Goal: Task Accomplishment & Management: Manage account settings

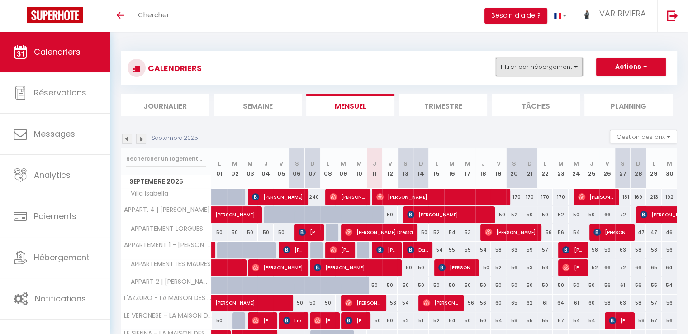
click at [526, 66] on button "Filtrer par hébergement" at bounding box center [539, 67] width 87 height 18
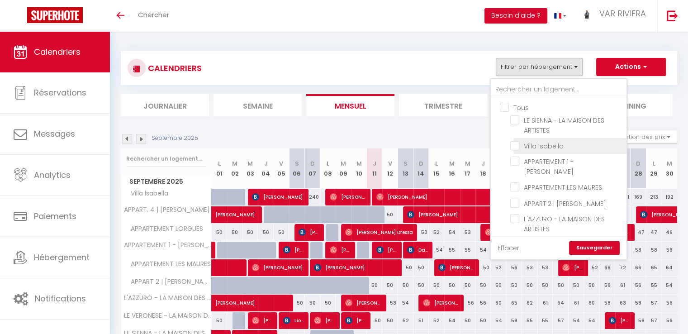
click at [539, 146] on input "Villa Isabella" at bounding box center [566, 145] width 113 height 9
checkbox input "true"
checkbox input "false"
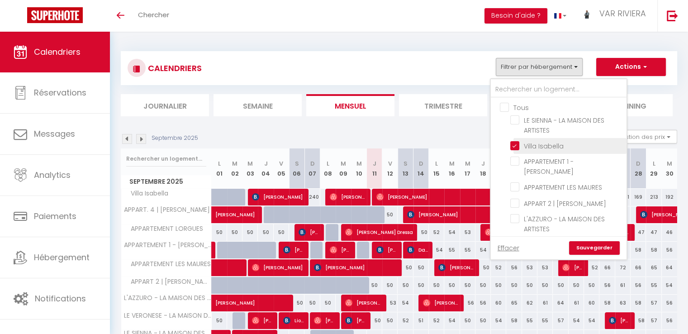
checkbox input "false"
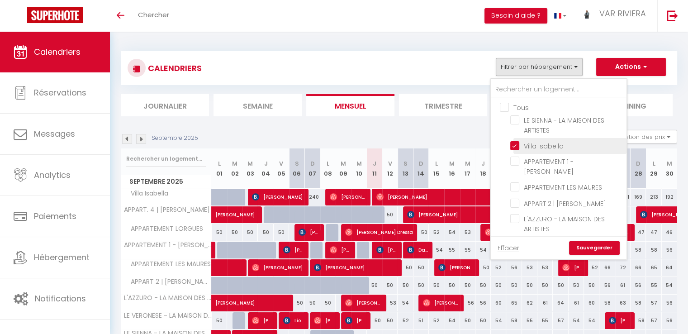
checkbox input "false"
click at [604, 250] on link "Sauvegarder" at bounding box center [594, 248] width 51 height 14
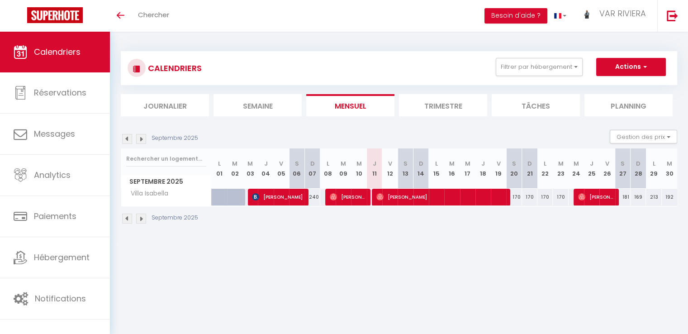
click at [143, 138] on img at bounding box center [141, 139] width 10 height 10
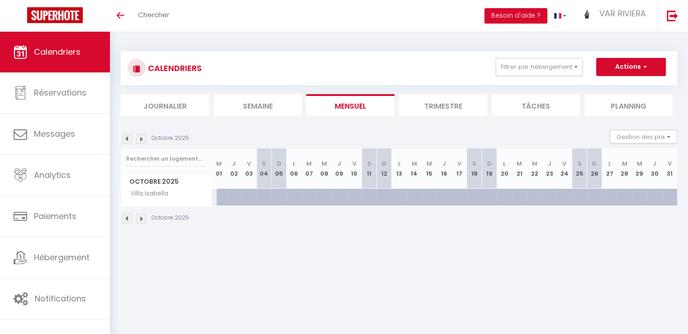
click at [142, 138] on img at bounding box center [141, 139] width 10 height 10
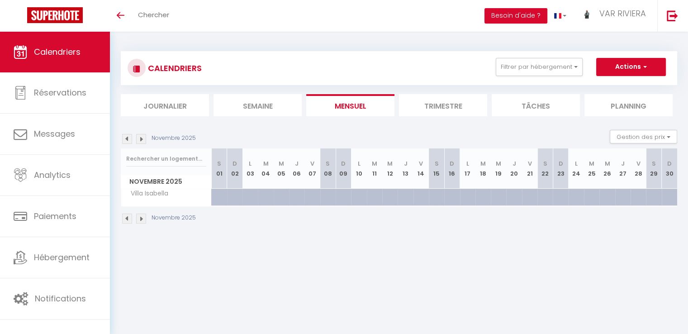
click at [142, 138] on img at bounding box center [141, 139] width 10 height 10
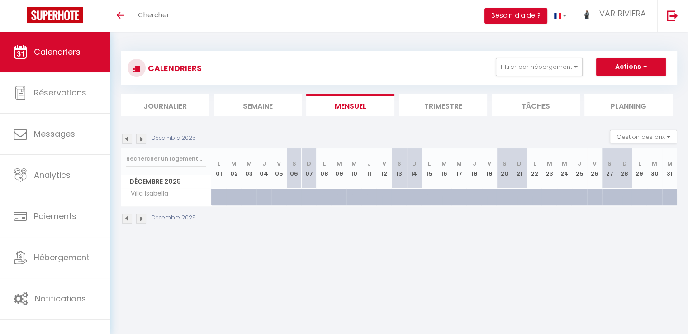
click at [142, 138] on img at bounding box center [141, 139] width 10 height 10
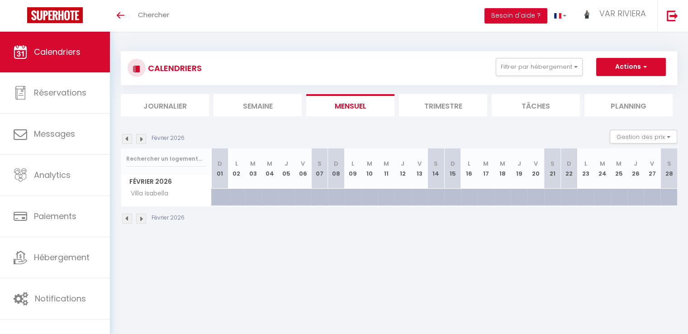
click at [141, 138] on img at bounding box center [141, 139] width 10 height 10
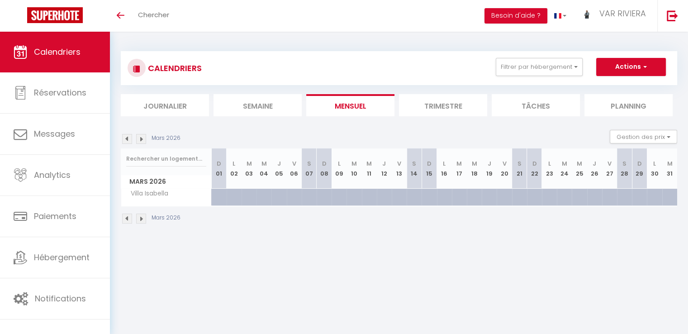
click at [141, 139] on img at bounding box center [141, 139] width 10 height 10
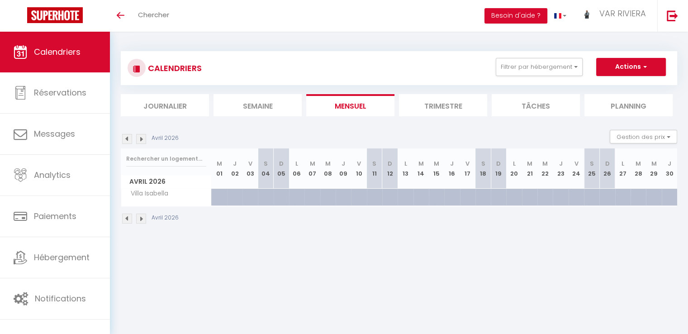
click at [141, 139] on img at bounding box center [141, 139] width 10 height 10
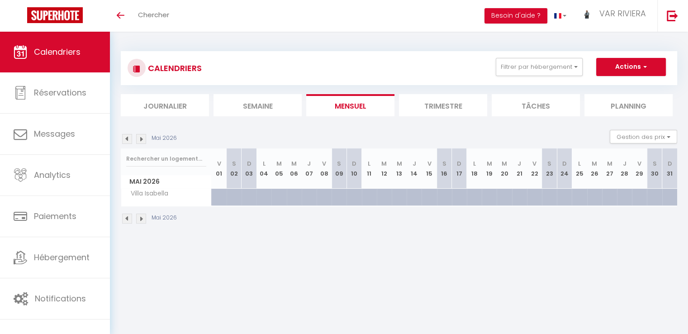
click at [141, 139] on img at bounding box center [141, 139] width 10 height 10
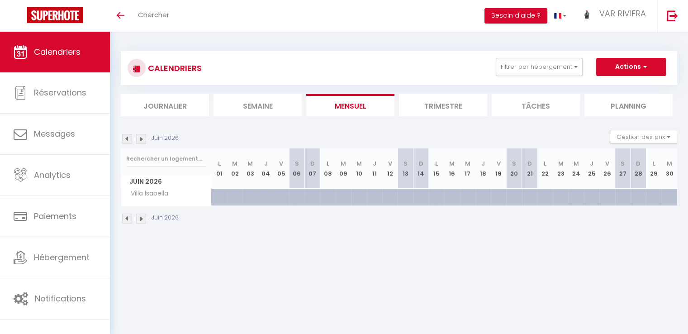
click at [141, 139] on img at bounding box center [141, 139] width 10 height 10
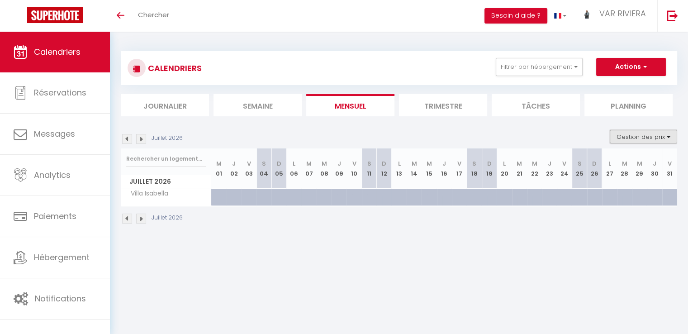
click at [621, 139] on button "Gestion des prix" at bounding box center [643, 137] width 67 height 14
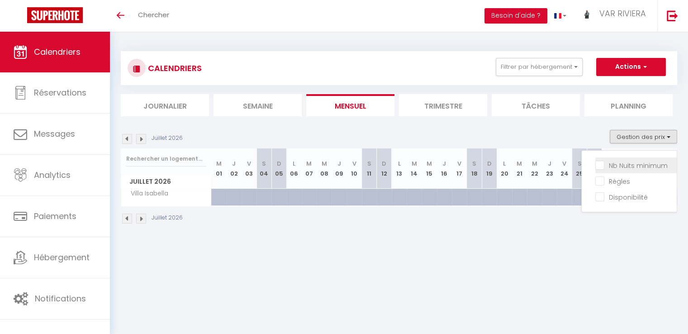
click at [611, 163] on input "Nb Nuits minimum" at bounding box center [635, 164] width 81 height 9
checkbox input "true"
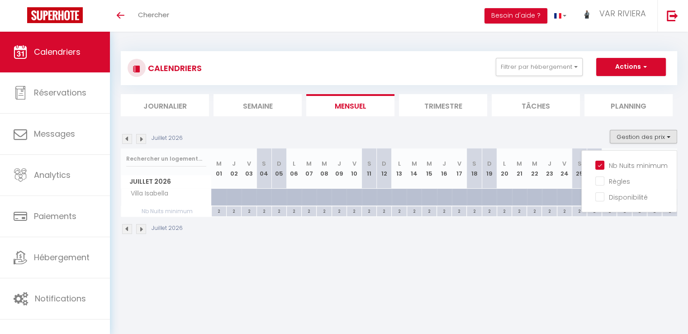
click at [218, 212] on div "2" at bounding box center [219, 210] width 14 height 9
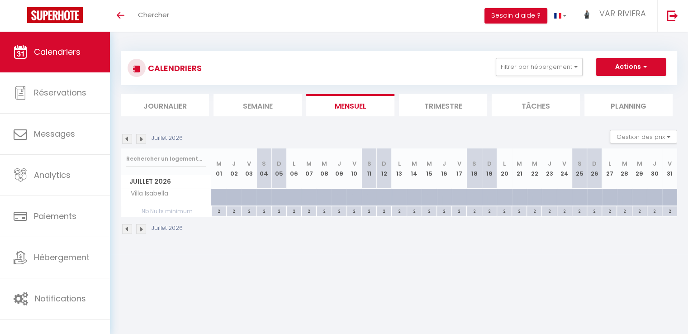
type input "2"
type input "Mer 01 Juillet 2026"
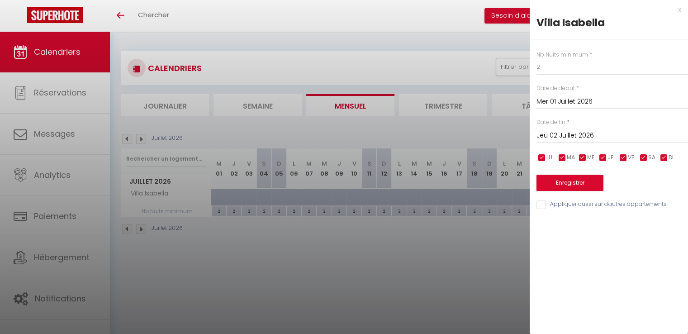
click at [610, 136] on input "Jeu 02 Juillet 2026" at bounding box center [612, 136] width 152 height 12
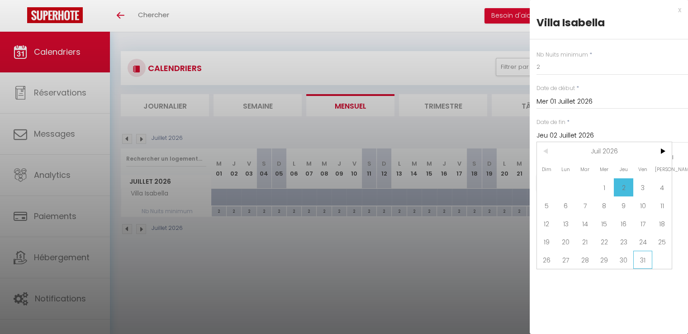
click at [639, 259] on span "31" at bounding box center [642, 260] width 19 height 18
type input "Ven 31 Juillet 2026"
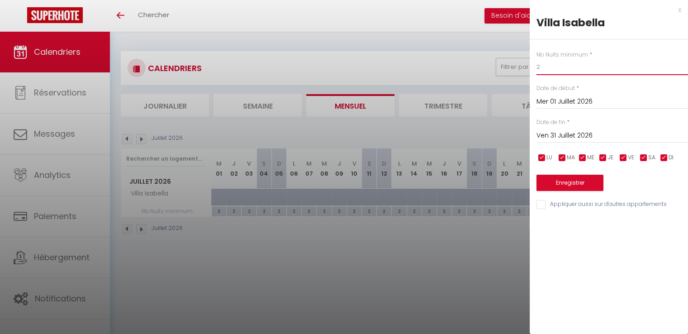
click at [548, 66] on input "2" at bounding box center [612, 67] width 152 height 16
type input "7"
click at [570, 183] on button "Enregistrer" at bounding box center [569, 183] width 67 height 16
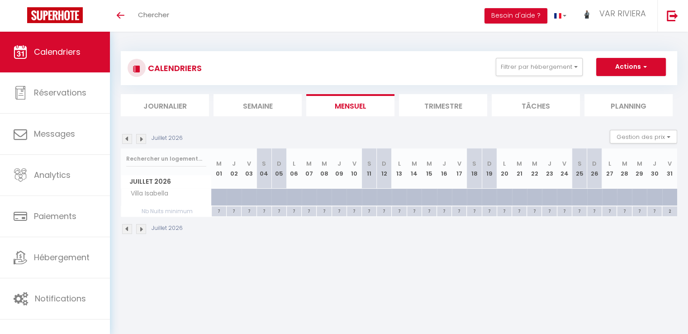
click at [219, 196] on div at bounding box center [224, 202] width 15 height 17
type input "297"
type input "Mer 01 Juillet 2026"
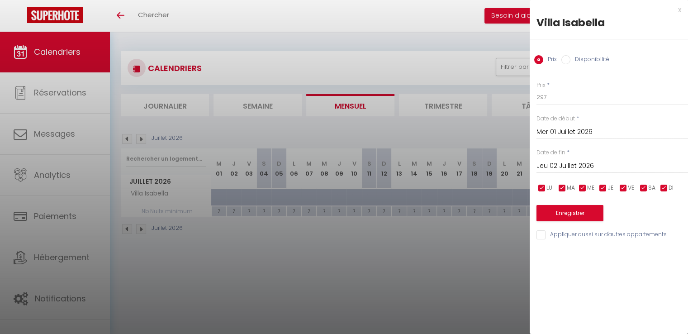
click at [589, 161] on input "Jeu 02 Juillet 2026" at bounding box center [612, 166] width 152 height 12
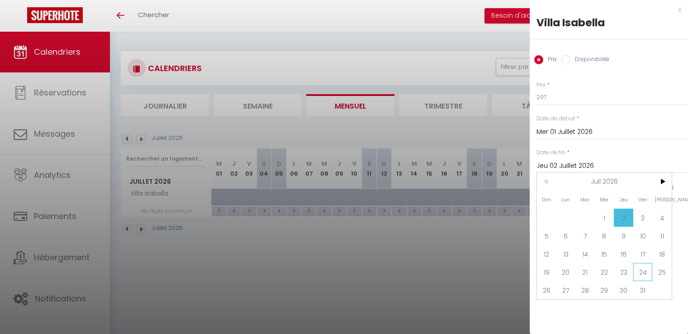
click at [642, 267] on span "24" at bounding box center [642, 272] width 19 height 18
type input "Ven 24 Juillet 2026"
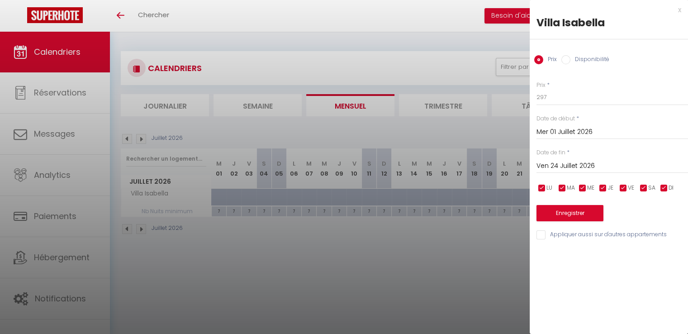
click at [585, 57] on label "Disponibilité" at bounding box center [589, 60] width 39 height 10
click at [570, 57] on input "Disponibilité" at bounding box center [565, 59] width 9 height 9
radio input "true"
radio input "false"
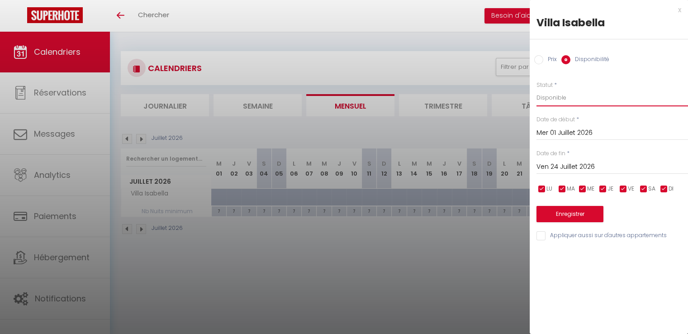
click at [562, 99] on select "Disponible Indisponible" at bounding box center [612, 97] width 152 height 17
click at [605, 85] on div "Statut * Disponible Indisponible" at bounding box center [612, 94] width 152 height 26
click at [588, 214] on button "Enregistrer" at bounding box center [569, 214] width 67 height 16
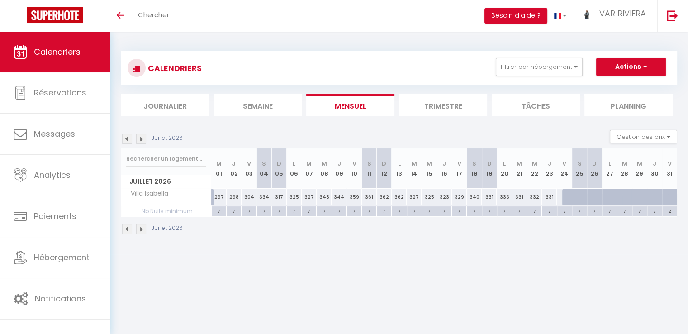
click at [142, 230] on img at bounding box center [141, 229] width 10 height 10
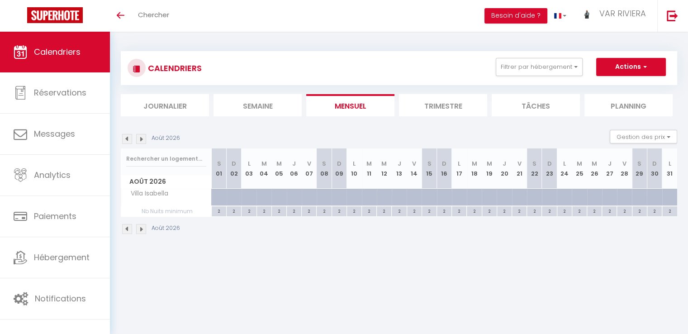
click at [325, 199] on div at bounding box center [329, 202] width 15 height 17
select select "1"
type input "[PERSON_NAME] 08 Août 2026"
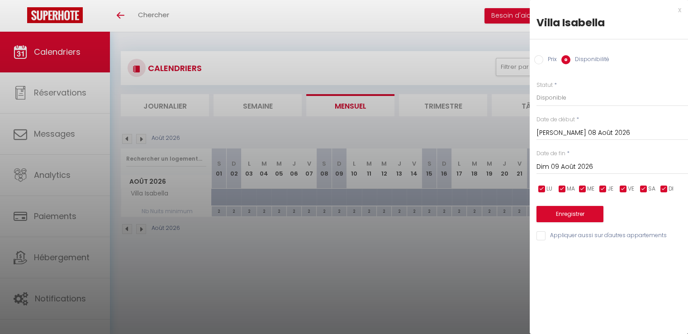
click at [568, 163] on input "Dim 09 Août 2026" at bounding box center [612, 167] width 152 height 12
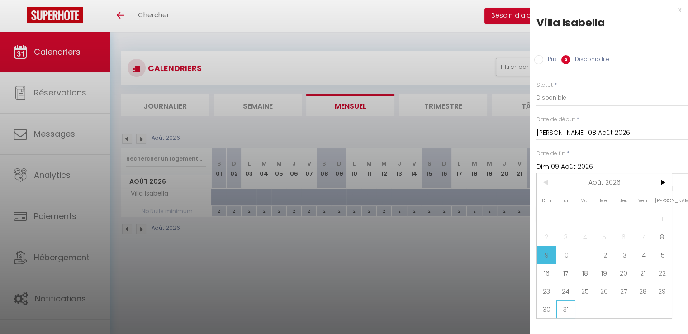
click at [568, 310] on span "31" at bounding box center [565, 309] width 19 height 18
type input "Lun 31 Août 2026"
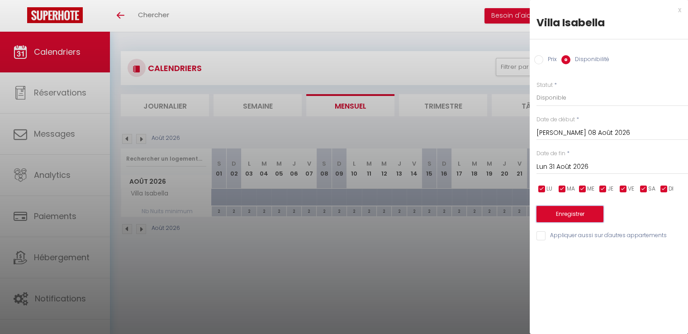
click at [580, 214] on button "Enregistrer" at bounding box center [569, 214] width 67 height 16
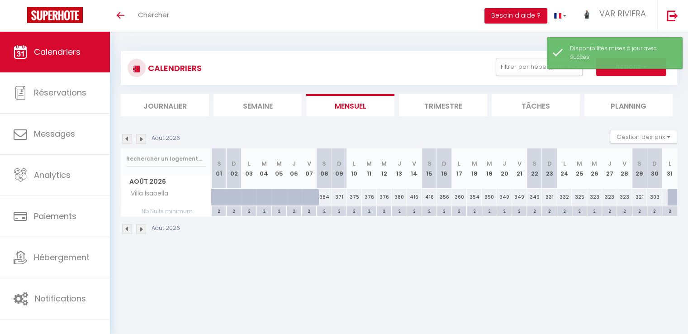
click at [119, 227] on div "CALENDRIERS Filtrer par hébergement Tous LE SIENNA - LA MAISON DES ARTISTES [PE…" at bounding box center [399, 143] width 578 height 223
click at [127, 229] on img at bounding box center [127, 229] width 10 height 10
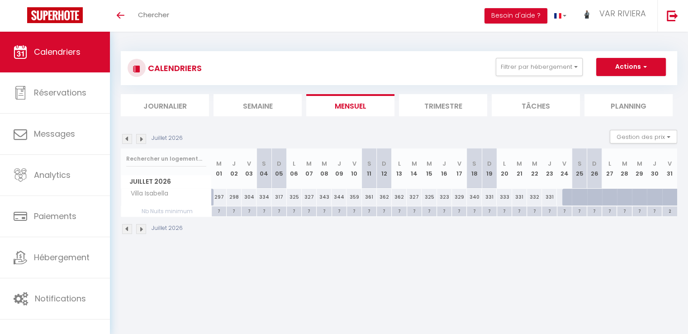
click at [668, 211] on div "2" at bounding box center [669, 210] width 15 height 9
type input "2"
type input "Ven 31 Juillet 2026"
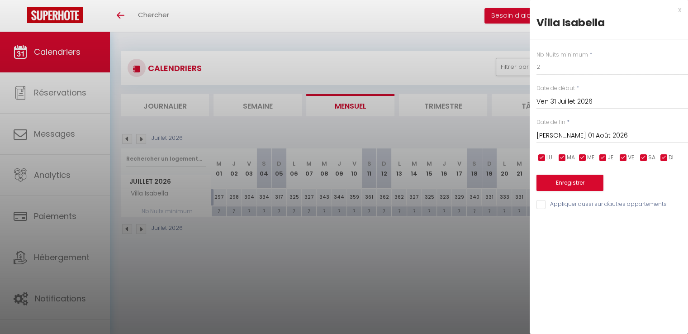
click at [559, 137] on input "[PERSON_NAME] 01 Août 2026" at bounding box center [612, 136] width 152 height 12
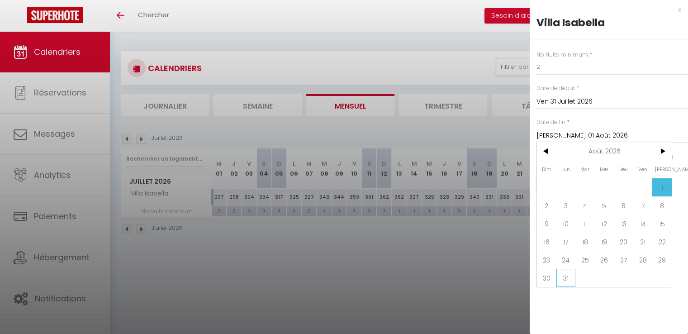
click at [564, 279] on span "31" at bounding box center [565, 278] width 19 height 18
type input "Lun 31 Août 2026"
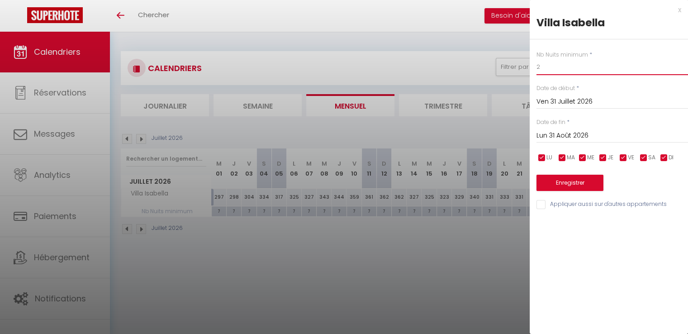
click at [555, 69] on input "2" at bounding box center [612, 67] width 152 height 16
type input "7"
click at [595, 181] on button "Enregistrer" at bounding box center [569, 183] width 67 height 16
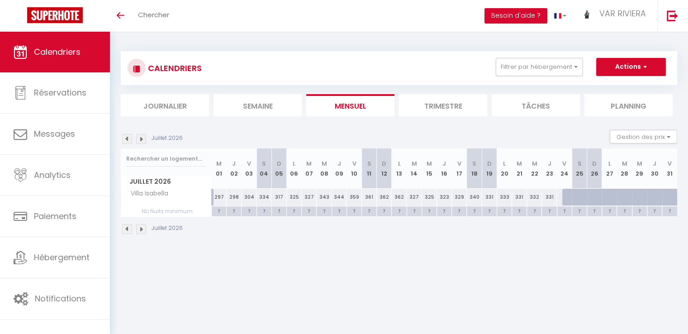
click at [140, 232] on img at bounding box center [141, 229] width 10 height 10
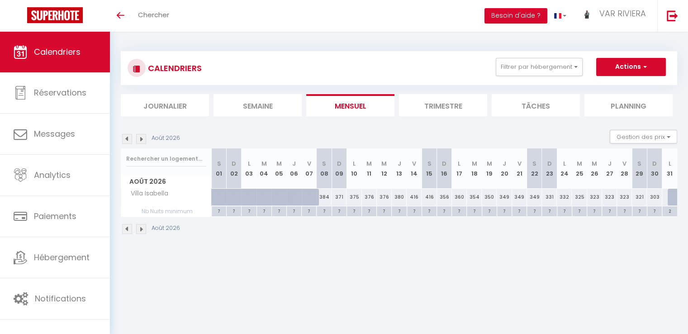
click at [47, 54] on span "Calendriers" at bounding box center [57, 51] width 47 height 11
